Goal: Transaction & Acquisition: Purchase product/service

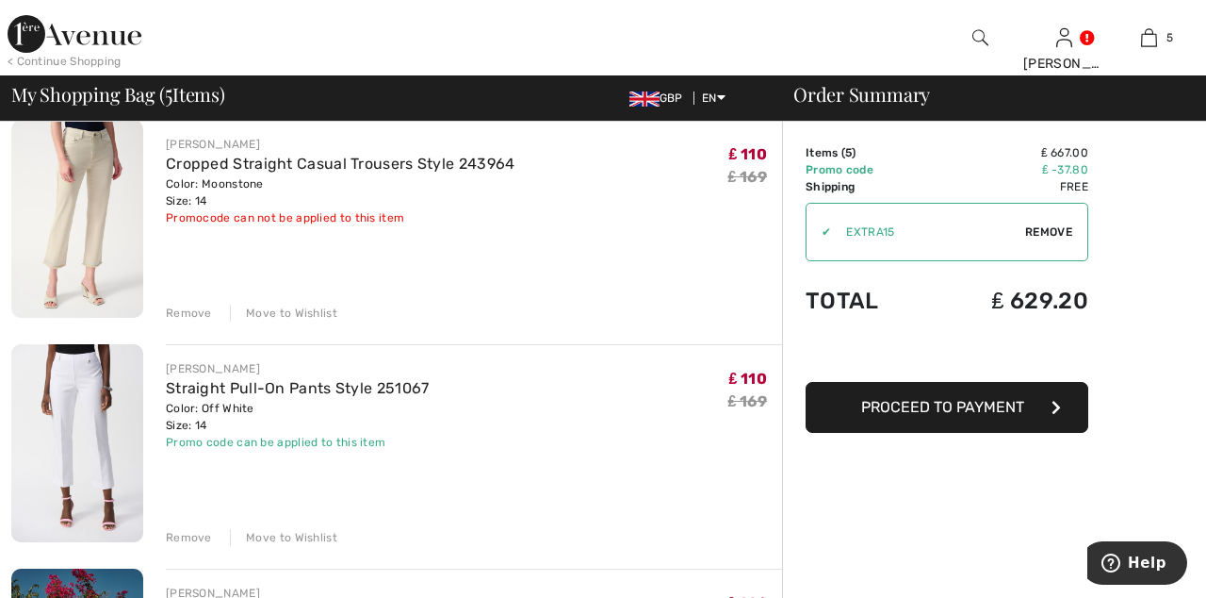
scroll to position [597, 0]
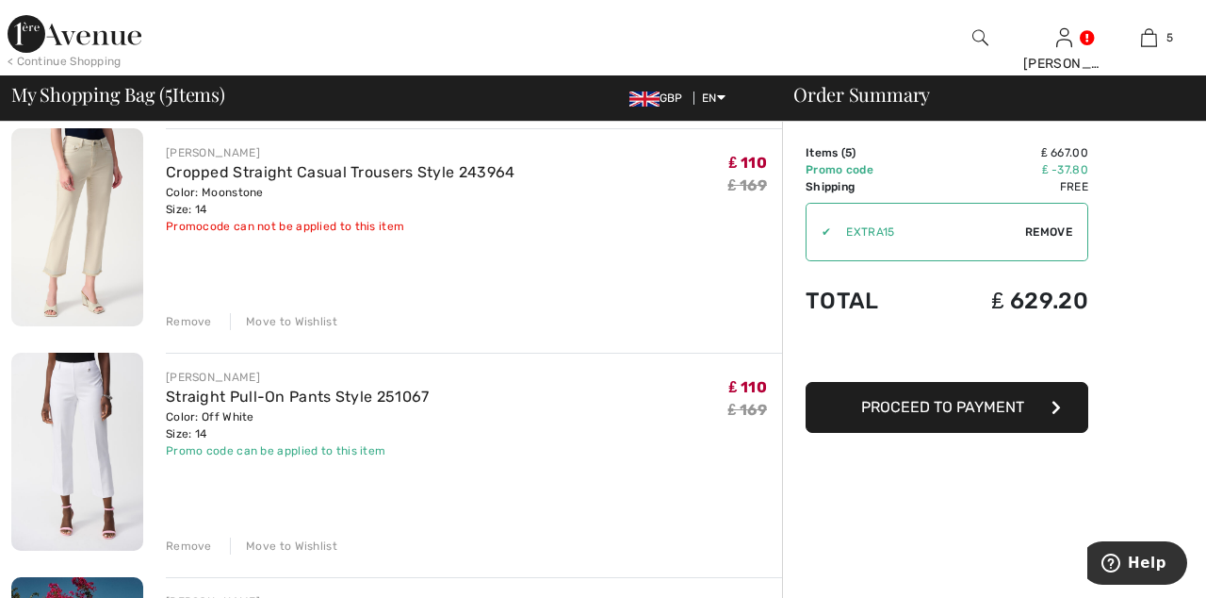
click at [293, 548] on div "Move to Wishlist" at bounding box center [283, 545] width 107 height 17
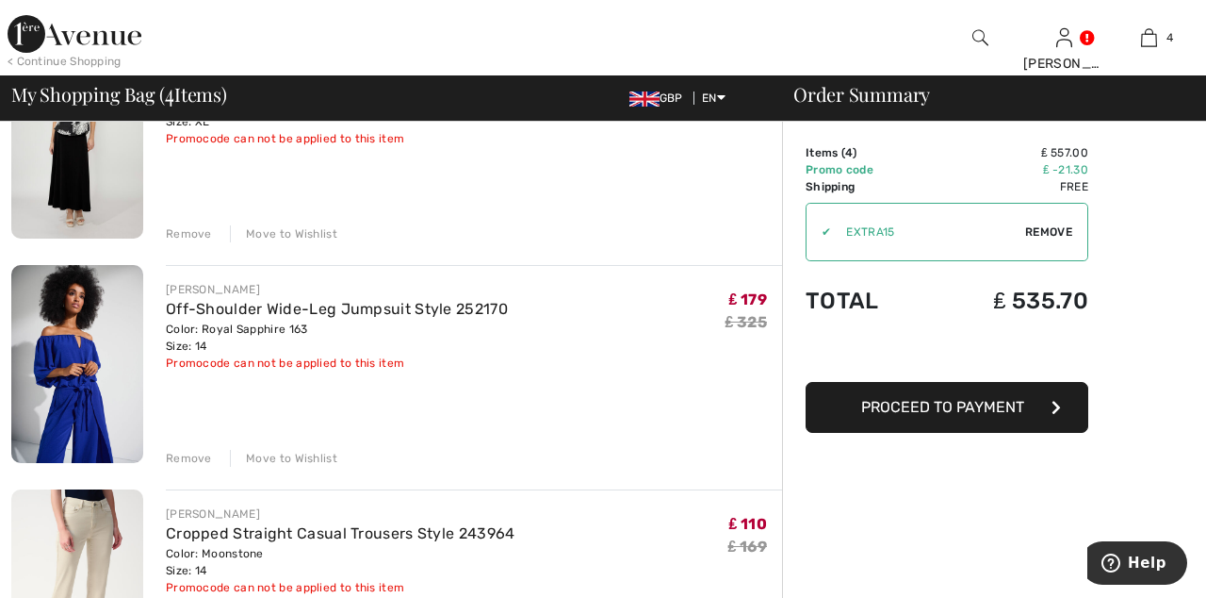
scroll to position [0, 0]
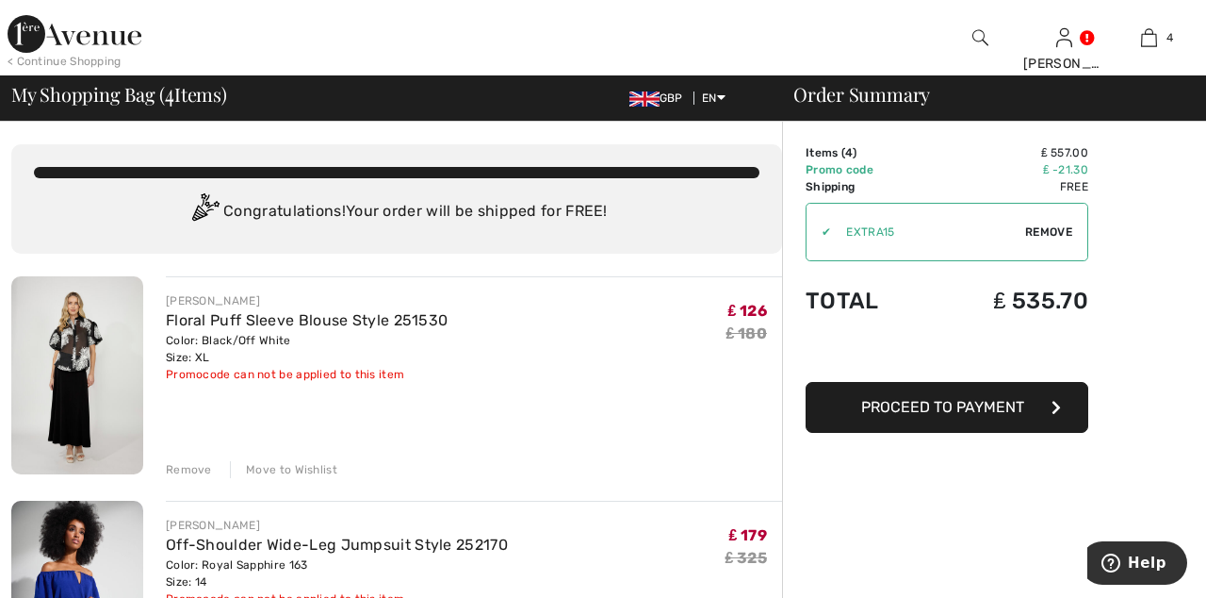
click at [969, 410] on span "Proceed to Payment" at bounding box center [942, 407] width 163 height 18
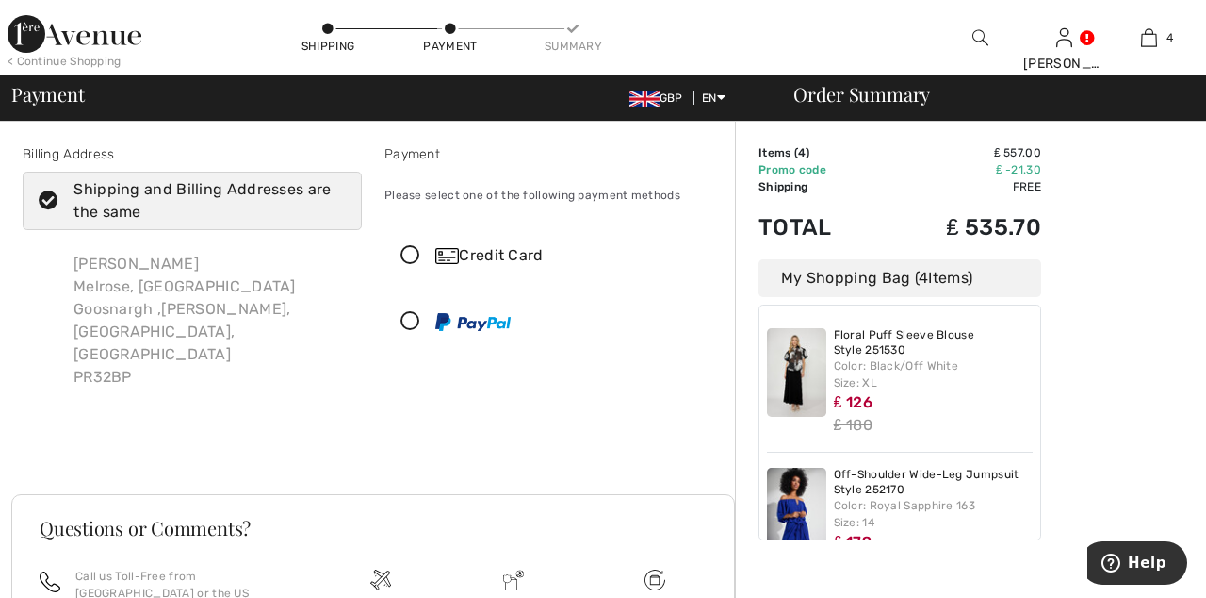
click at [424, 258] on icon at bounding box center [410, 256] width 50 height 20
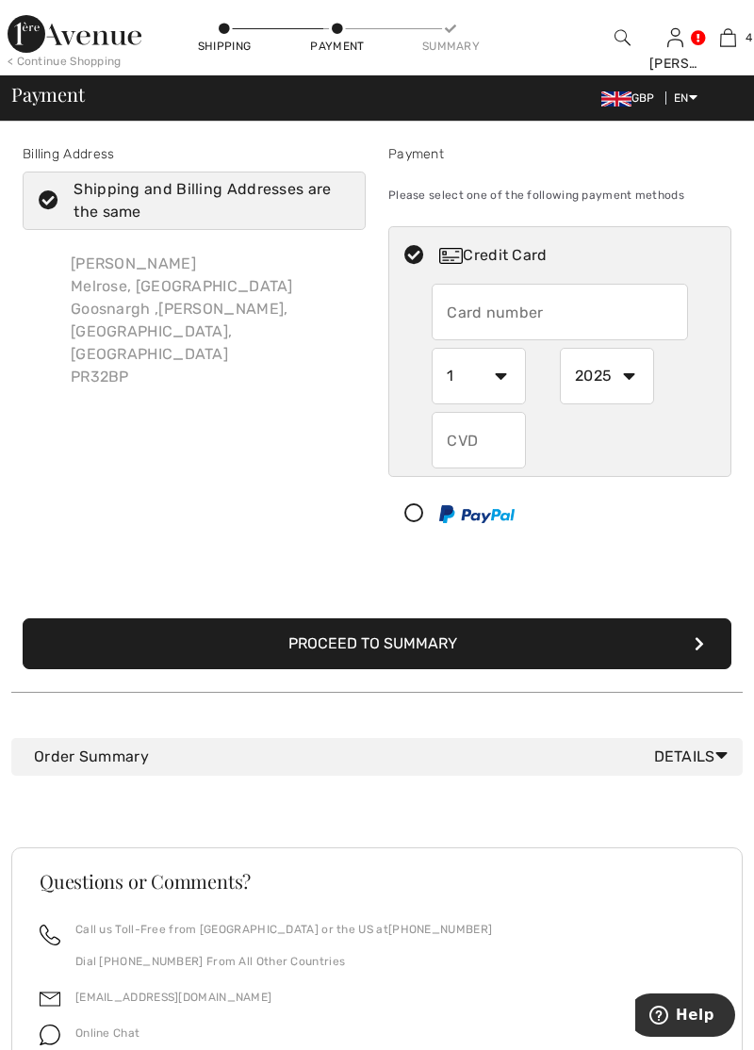
click at [499, 315] on input "text" at bounding box center [560, 312] width 256 height 57
type input "[CREDIT_CARD_NUMBER]"
click at [503, 376] on select "1 2 3 4 5 6 7 8 9 10 11 12" at bounding box center [479, 376] width 94 height 57
select select "3"
click at [616, 373] on select "2025 2026 2027 2028 2029 2030 2031 2032 2033 2034 2035" at bounding box center [607, 376] width 94 height 57
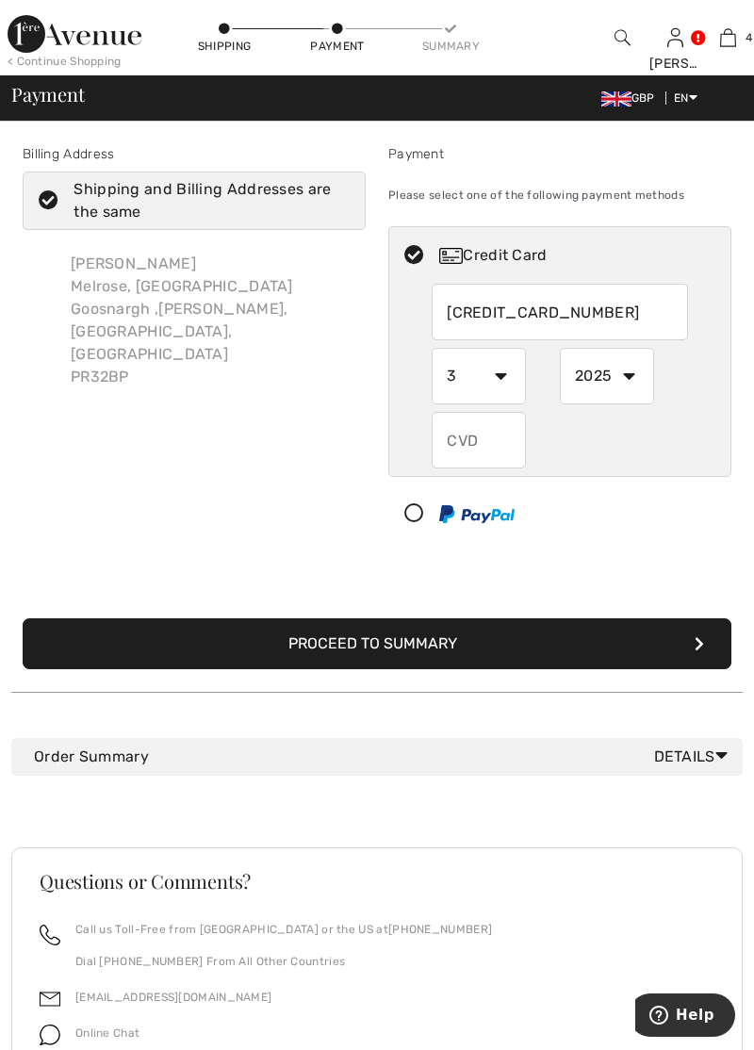
select select "2029"
click at [477, 444] on input "text" at bounding box center [479, 440] width 94 height 57
type input "117"
click at [426, 597] on button "Proceed to Summary" at bounding box center [377, 643] width 709 height 51
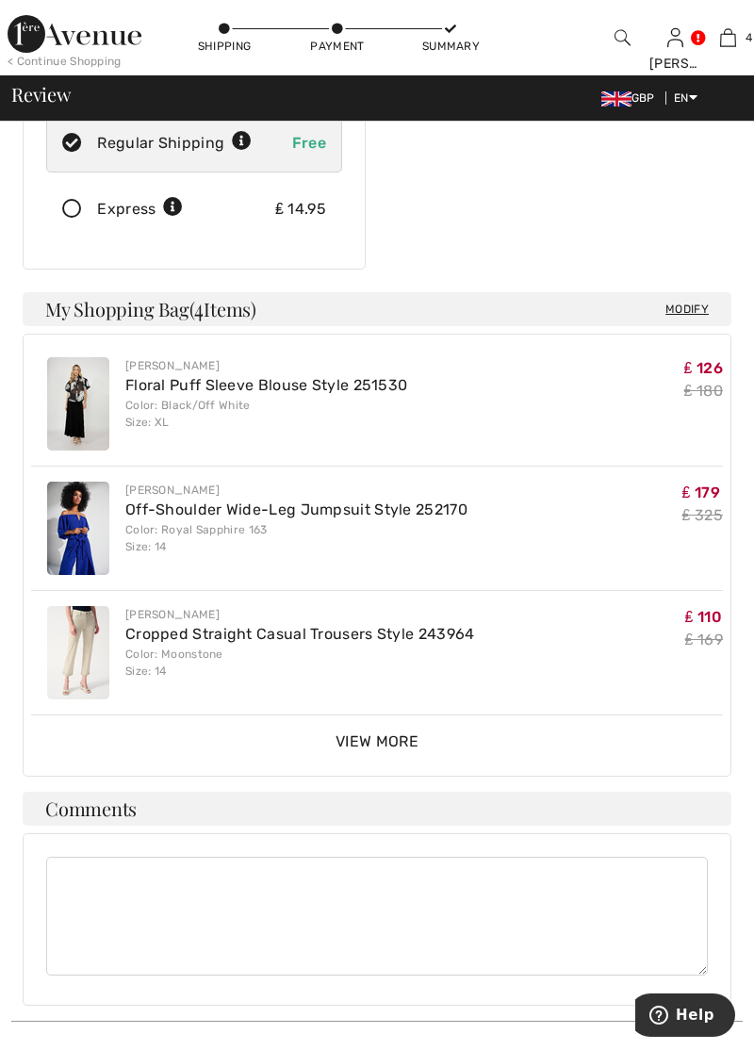
scroll to position [380, 0]
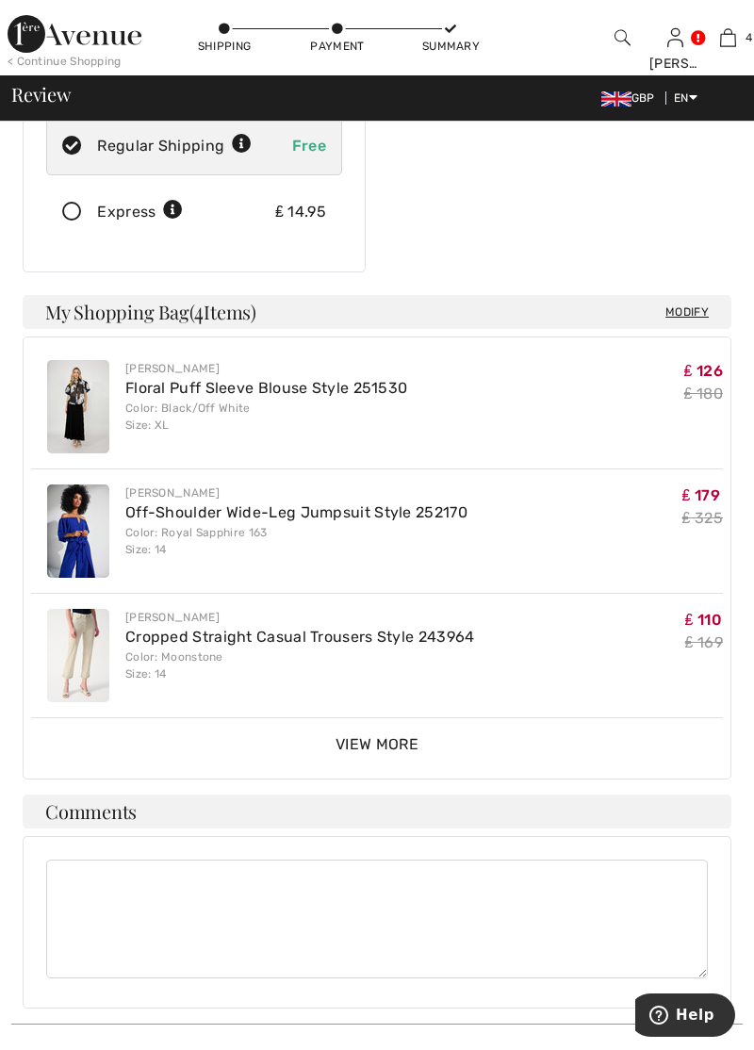
click at [382, 735] on span "View More" at bounding box center [377, 744] width 83 height 18
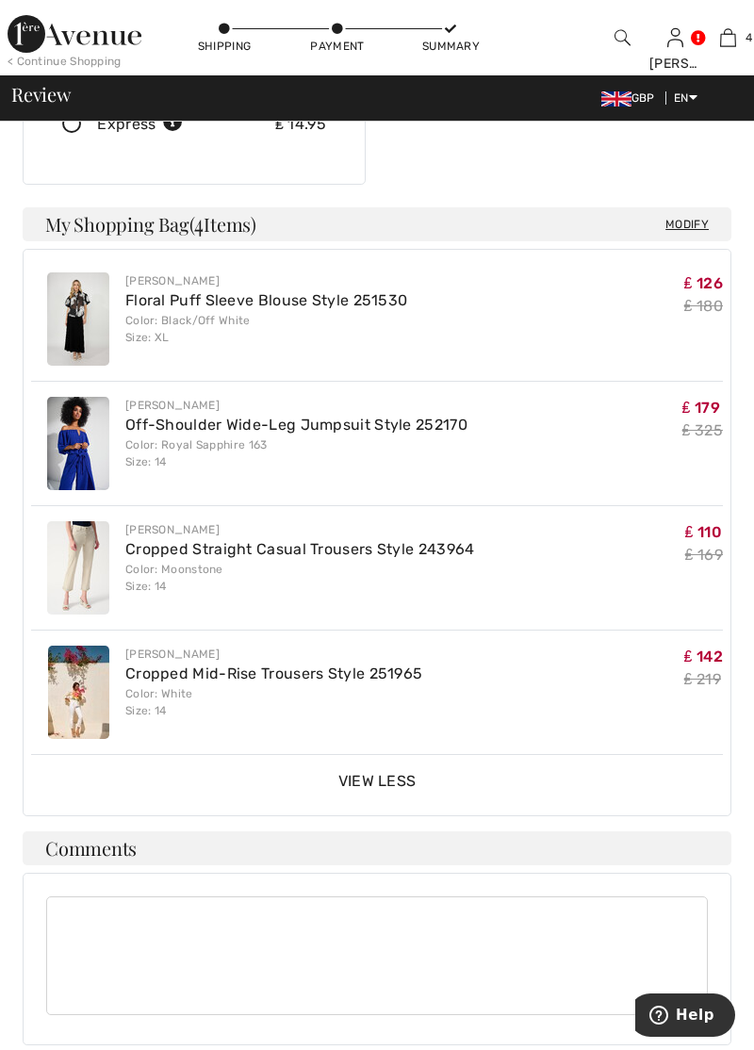
scroll to position [468, 0]
click at [393, 771] on span "View Less" at bounding box center [377, 780] width 78 height 18
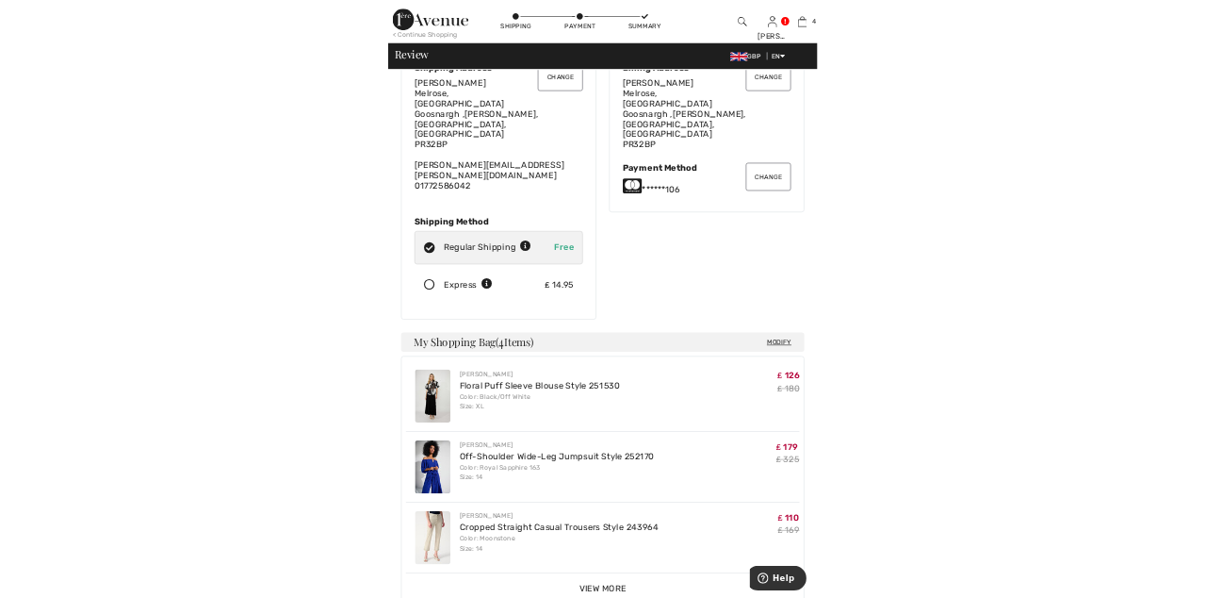
scroll to position [0, 0]
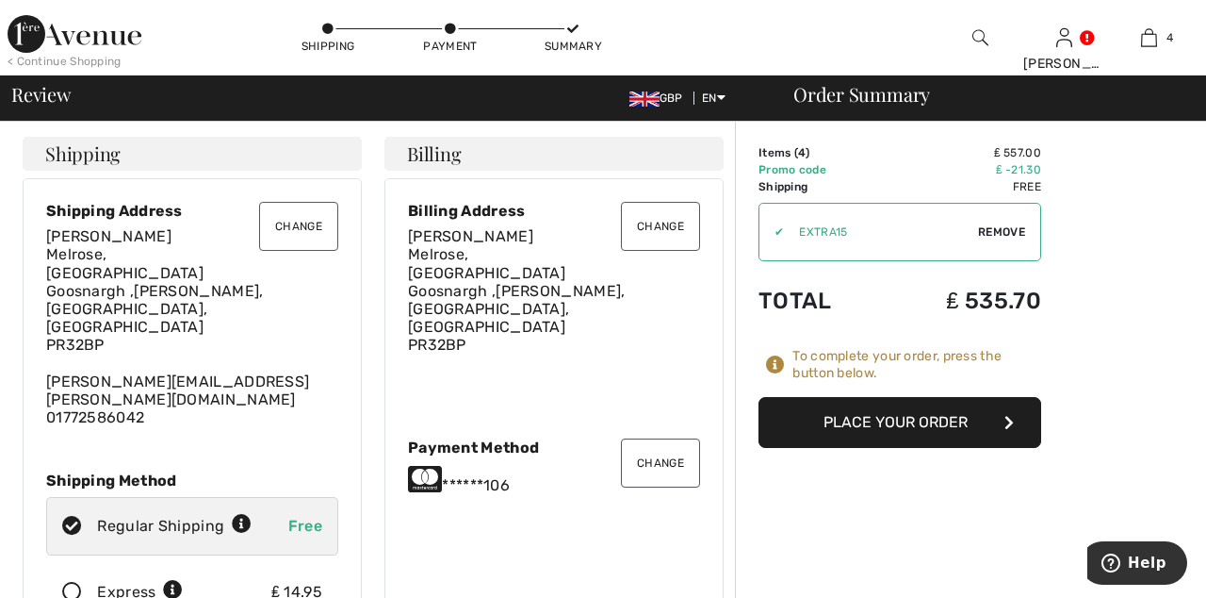
click at [753, 426] on button "Place Your Order" at bounding box center [900, 422] width 283 height 51
